Goal: Browse casually

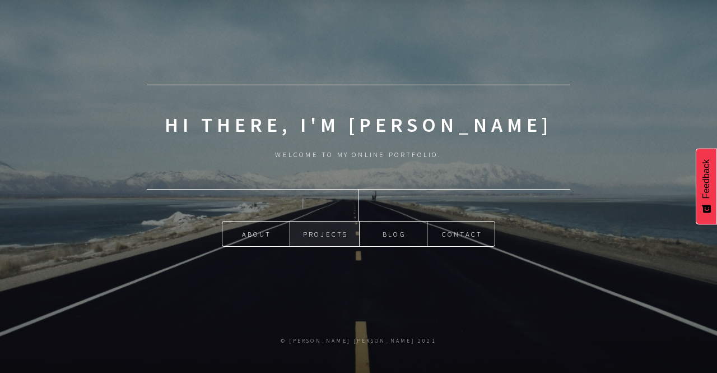
click at [313, 232] on link "Projects" at bounding box center [324, 233] width 69 height 25
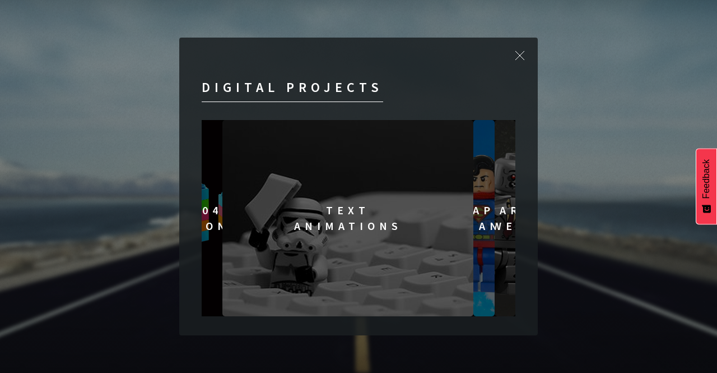
click at [444, 207] on img at bounding box center [347, 218] width 251 height 196
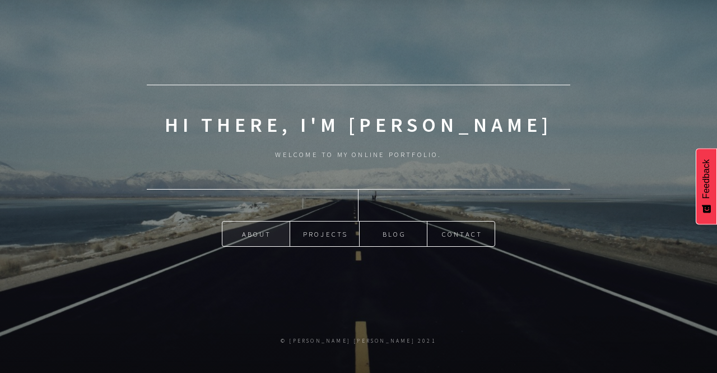
click at [248, 234] on link "About" at bounding box center [255, 233] width 67 height 25
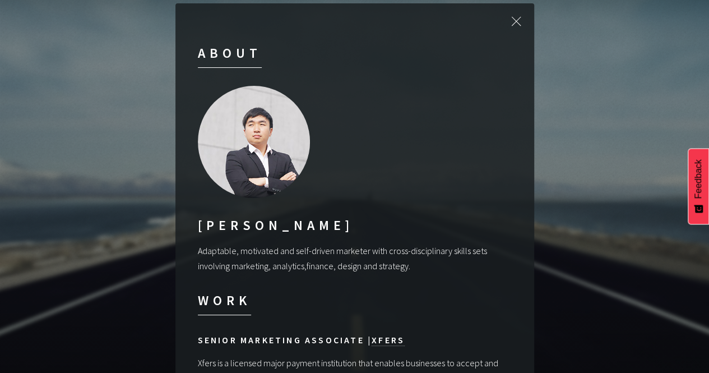
scroll to position [15, 0]
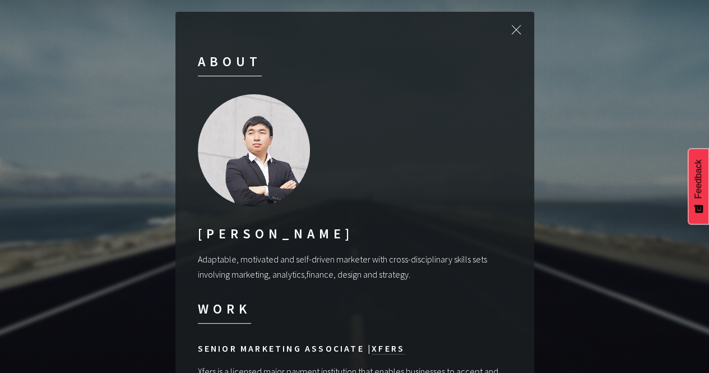
click at [243, 164] on img at bounding box center [254, 150] width 112 height 112
click at [252, 128] on img at bounding box center [254, 150] width 112 height 112
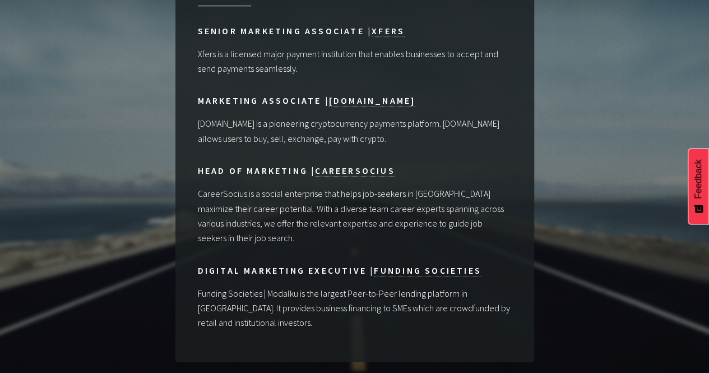
scroll to position [0, 0]
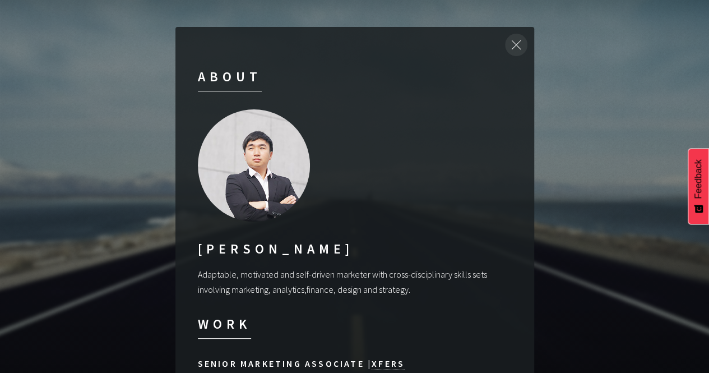
click at [515, 48] on div at bounding box center [516, 45] width 36 height 36
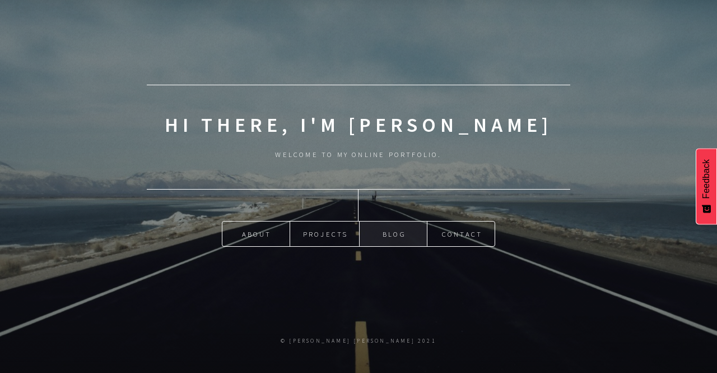
click at [405, 235] on link "Blog" at bounding box center [393, 233] width 67 height 25
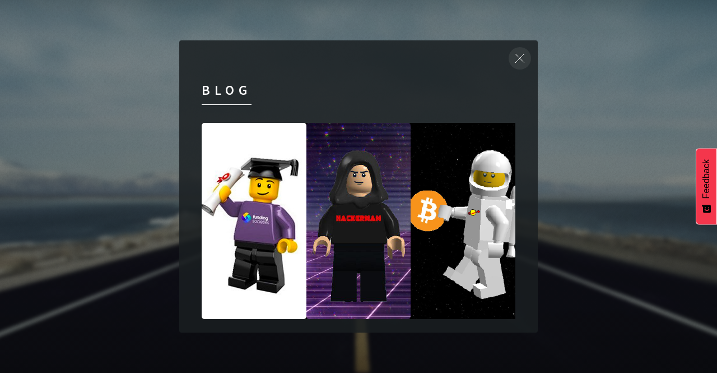
click at [517, 61] on div at bounding box center [520, 58] width 36 height 36
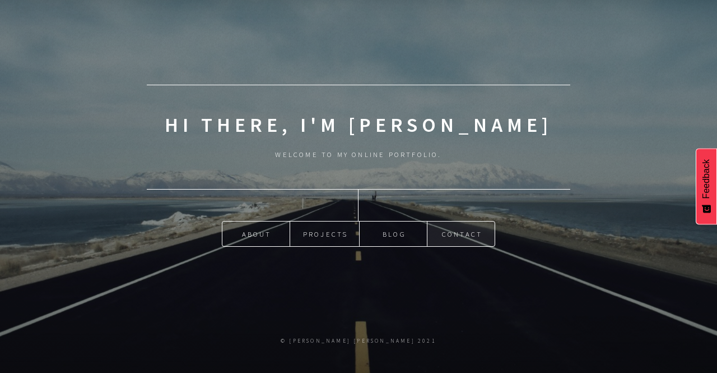
click at [462, 240] on link "Contact" at bounding box center [460, 233] width 67 height 25
